Goal: Navigation & Orientation: Go to known website

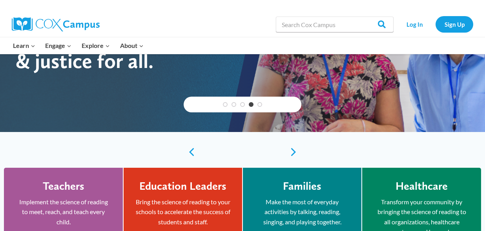
scroll to position [94, 0]
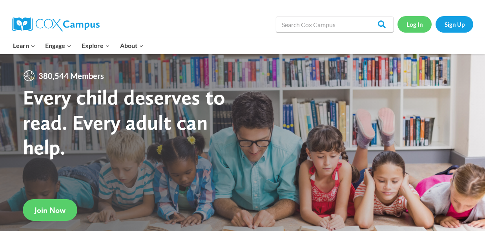
click at [420, 29] on link "Log In" at bounding box center [414, 24] width 34 height 16
